Goal: Task Accomplishment & Management: Manage account settings

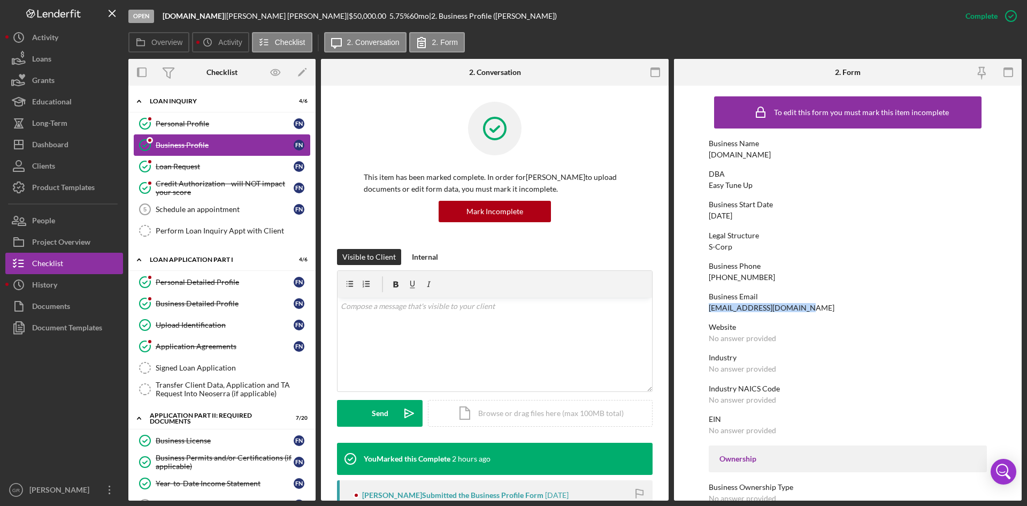
scroll to position [214, 0]
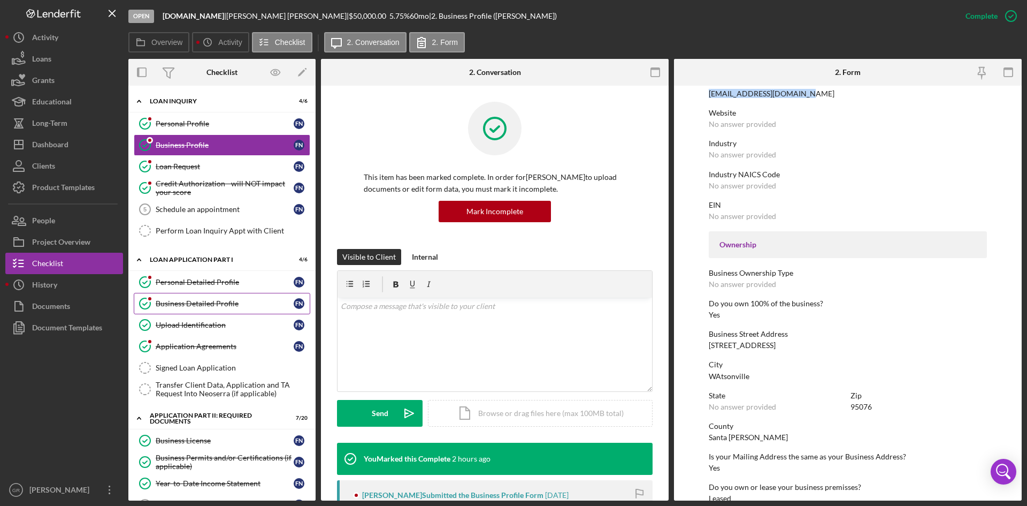
click at [235, 293] on link "Business Detailed Profile Business Detailed Profile F N" at bounding box center [222, 303] width 177 height 21
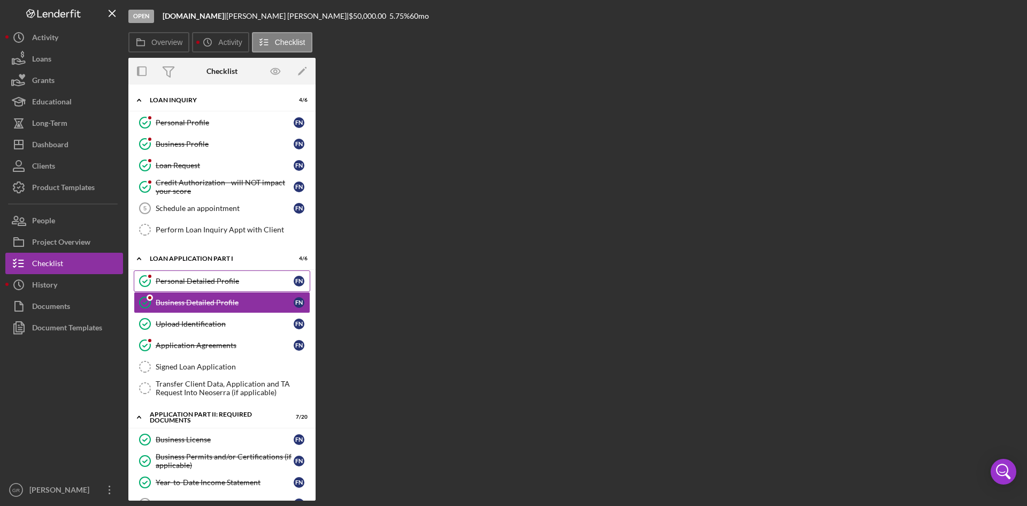
click at [233, 285] on div "Personal Detailed Profile" at bounding box center [225, 281] width 138 height 9
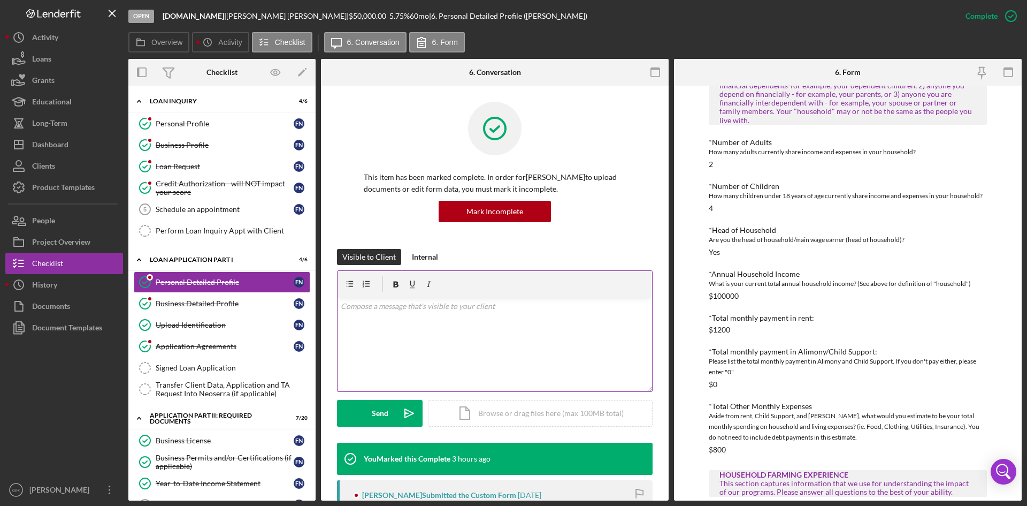
scroll to position [803, 0]
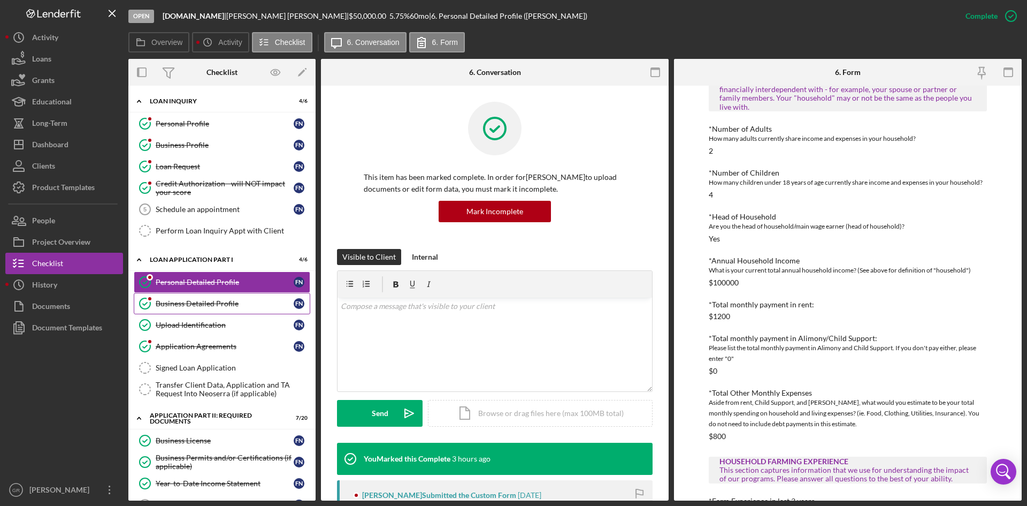
click at [250, 300] on div "Business Detailed Profile" at bounding box center [225, 303] width 138 height 9
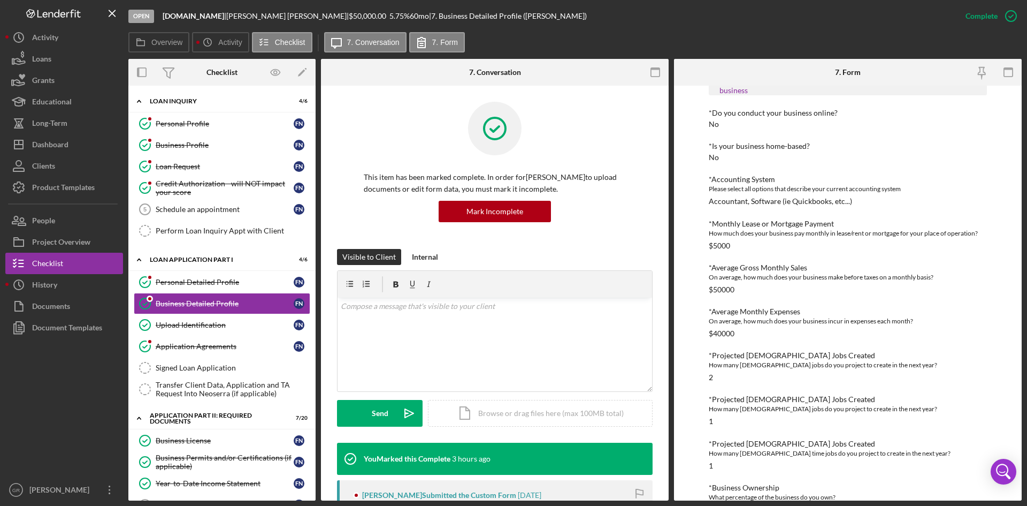
scroll to position [155, 0]
